Goal: Check status: Check status

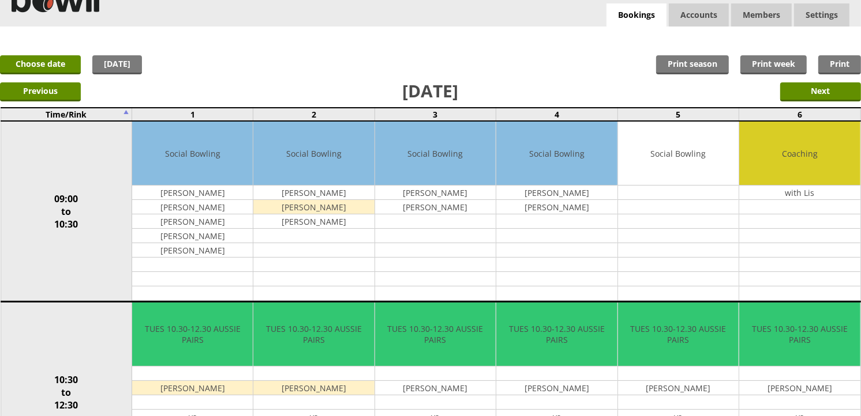
scroll to position [9, 0]
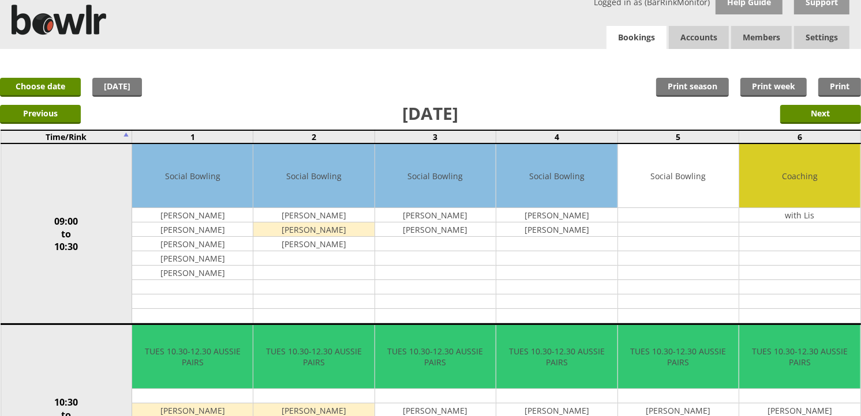
click at [654, 44] on link "Bookings" at bounding box center [636, 38] width 60 height 24
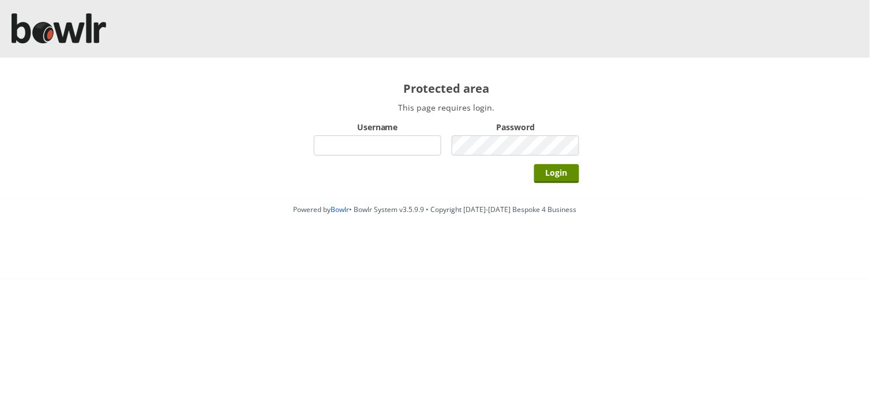
click at [344, 148] on input "Username" at bounding box center [377, 146] width 127 height 20
type input "hornseaindoorbowlsclub"
click at [534, 164] on input "Login" at bounding box center [556, 173] width 45 height 19
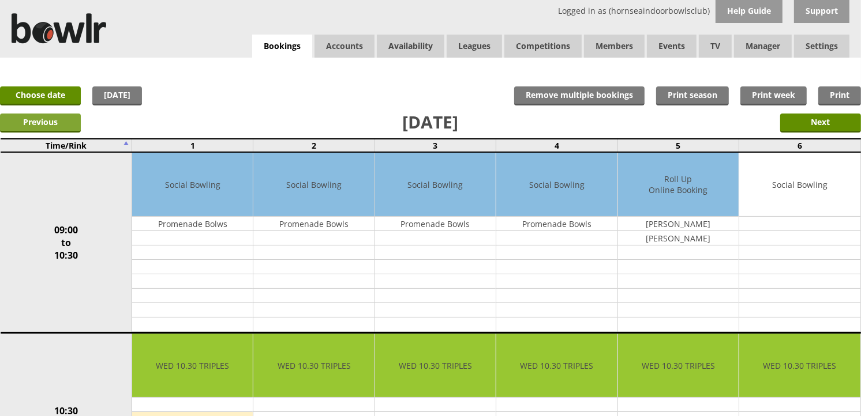
click at [38, 114] on input "Previous" at bounding box center [40, 123] width 81 height 19
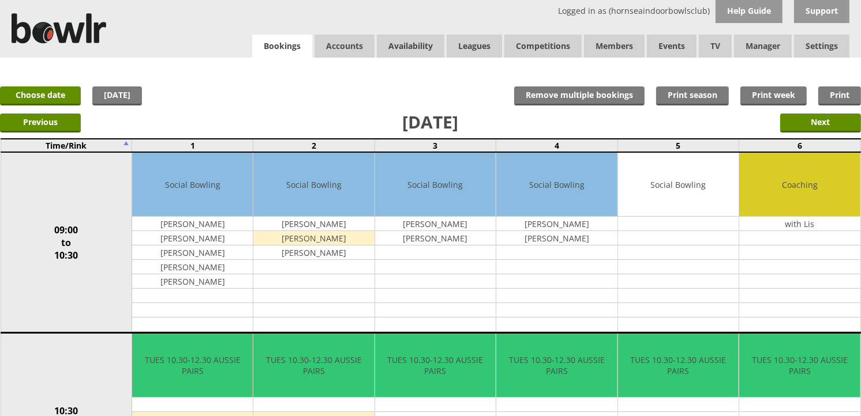
click at [289, 46] on link "Bookings" at bounding box center [282, 47] width 60 height 24
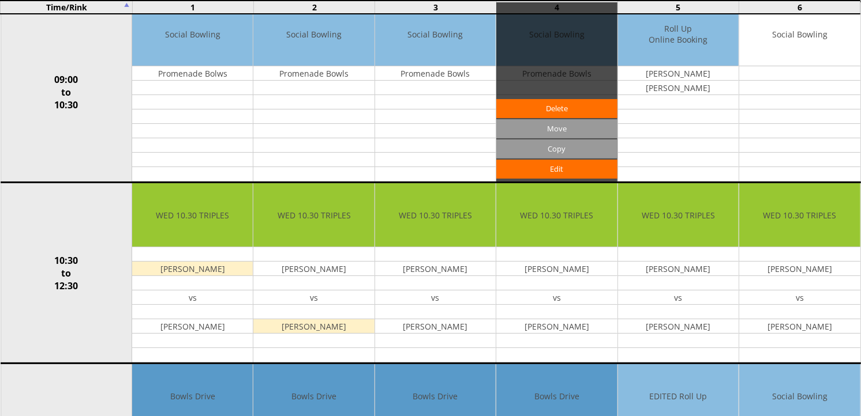
scroll to position [128, 0]
